Goal: Obtain resource: Download file/media

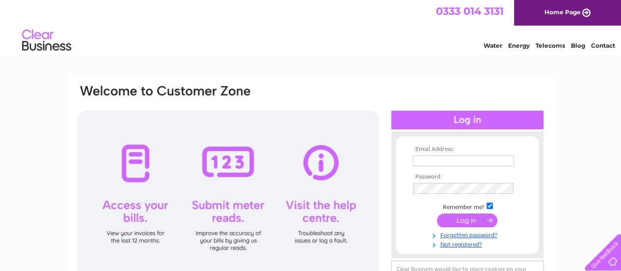
type input "[EMAIL_ADDRESS][DOMAIN_NAME]"
click at [461, 220] on input "submit" at bounding box center [467, 220] width 60 height 14
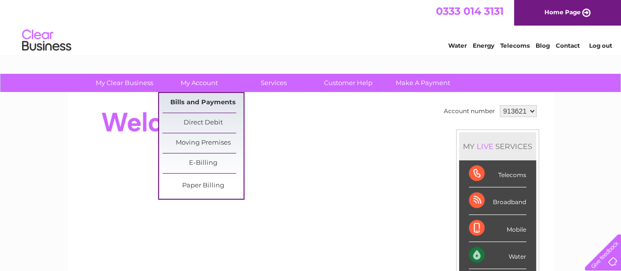
click at [191, 101] on link "Bills and Payments" at bounding box center [203, 103] width 81 height 20
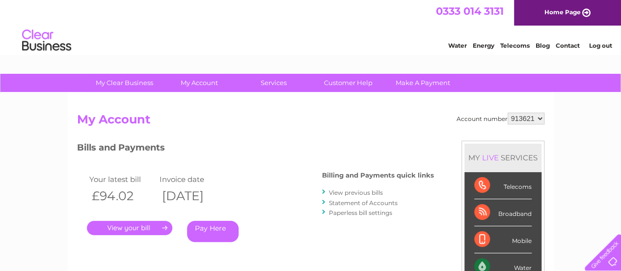
click at [364, 193] on link "View previous bills" at bounding box center [356, 192] width 54 height 7
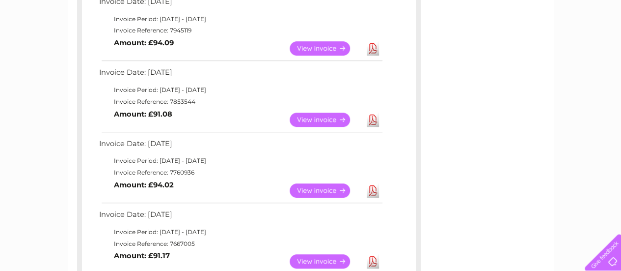
scroll to position [245, 0]
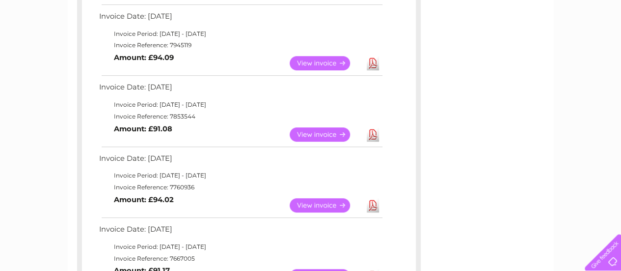
click at [370, 135] on link "Download" at bounding box center [373, 134] width 12 height 14
